Goal: Task Accomplishment & Management: Manage account settings

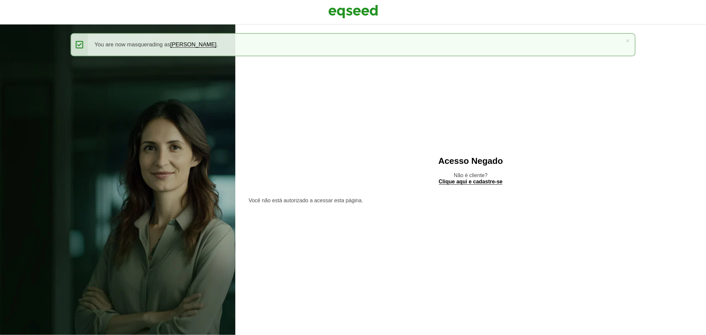
click at [340, 0] on html "× Mensagem de status You are now masquerading as Anderson Takashi oka . Acesso …" at bounding box center [353, 167] width 706 height 335
click at [345, 7] on img at bounding box center [353, 11] width 50 height 17
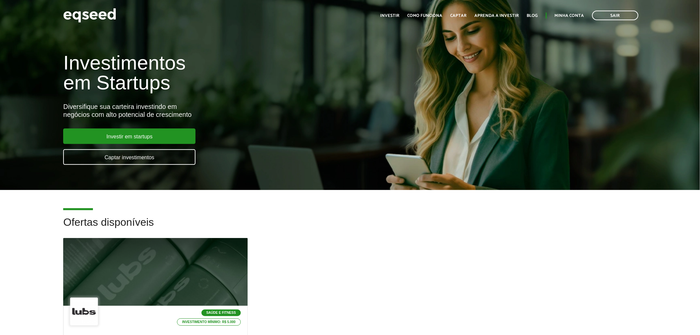
click at [564, 9] on div "Toggle navigation Início Investir Como funciona Captar Aprenda a investir Blog …" at bounding box center [509, 16] width 265 height 18
click at [564, 12] on ul "Início Investir Como funciona Captar Aprenda a investir Blog Minha conta Sair" at bounding box center [509, 16] width 265 height 10
click at [564, 14] on link "Minha conta" at bounding box center [569, 16] width 29 height 4
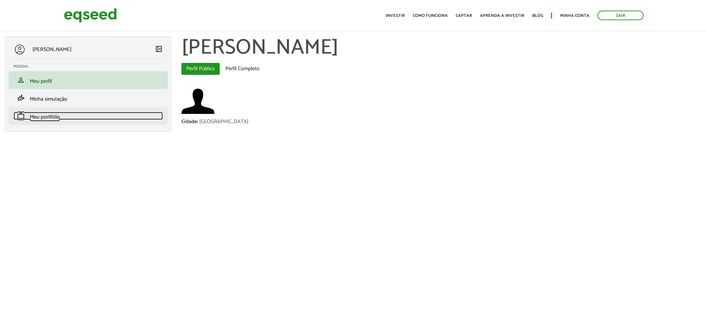
click at [113, 115] on link "work Meu portfólio" at bounding box center [88, 116] width 149 height 8
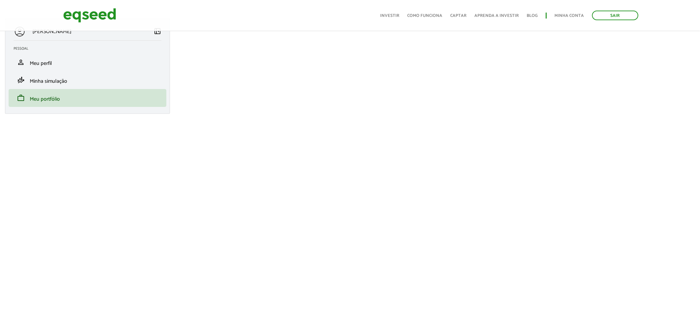
scroll to position [58, 0]
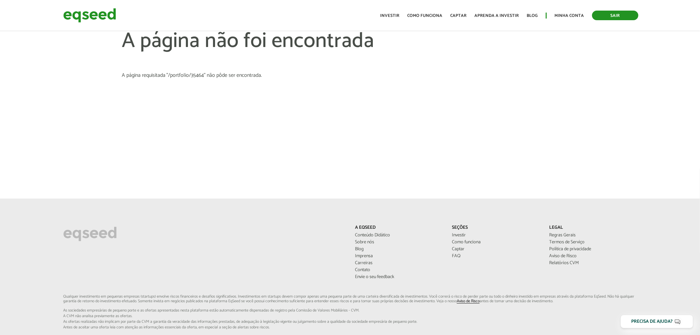
click at [607, 16] on link "Sair" at bounding box center [615, 16] width 46 height 10
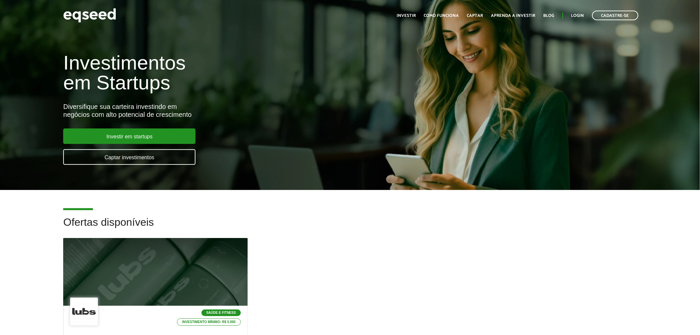
click at [573, 10] on div "Toggle navigation Início Investir Como funciona Captar Aprenda a investir Blog …" at bounding box center [518, 16] width 248 height 18
click at [577, 15] on link "Login" at bounding box center [578, 16] width 13 height 4
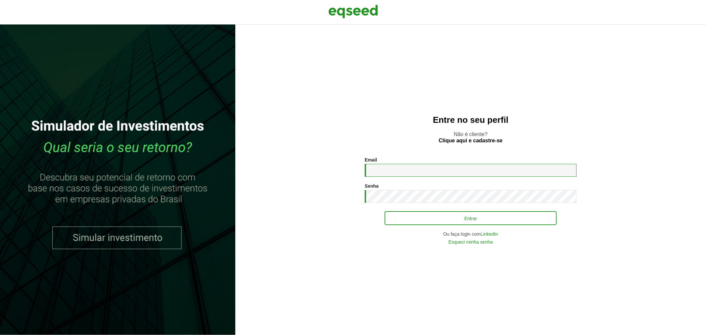
type input "**********"
click at [457, 222] on button "Entrar" at bounding box center [471, 218] width 172 height 13
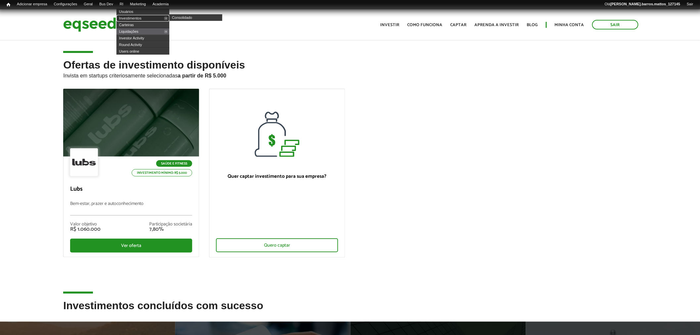
click at [137, 16] on link "Investimentos" at bounding box center [143, 18] width 53 height 7
